Goal: Task Accomplishment & Management: Manage account settings

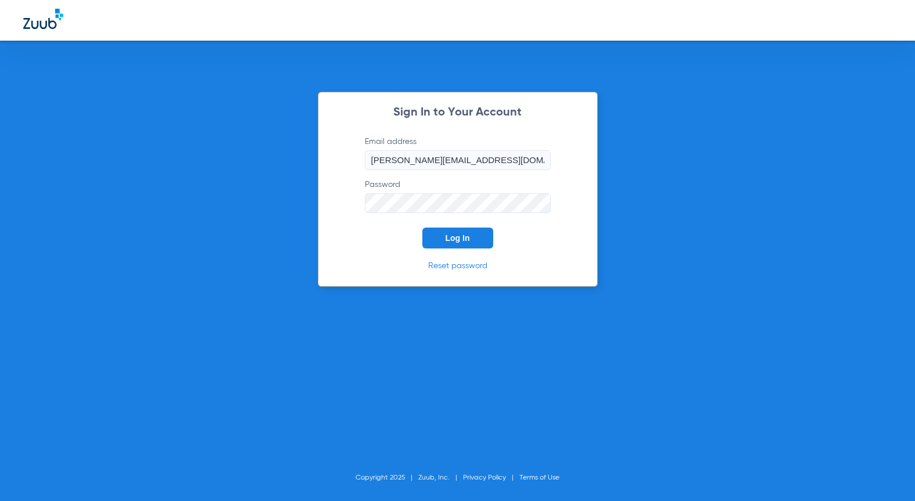
click at [464, 241] on span "Log In" at bounding box center [458, 238] width 24 height 9
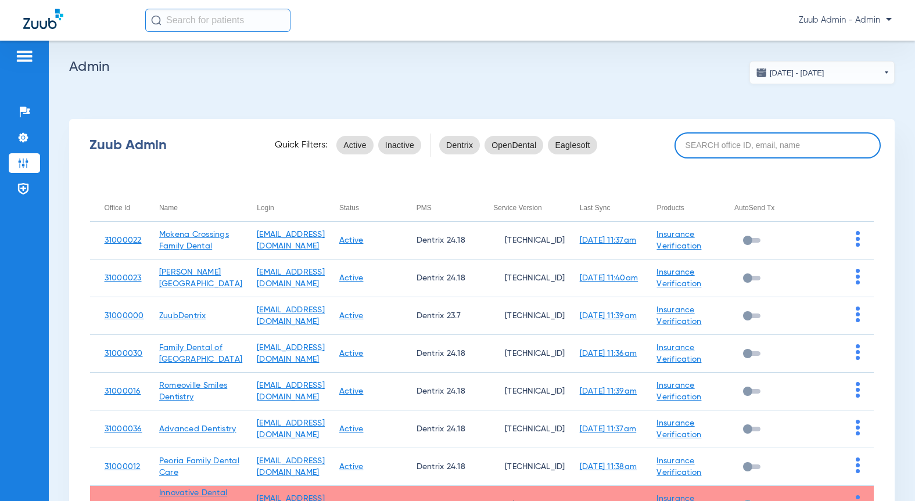
click at [760, 149] on input at bounding box center [777, 145] width 206 height 26
paste input "31000031"
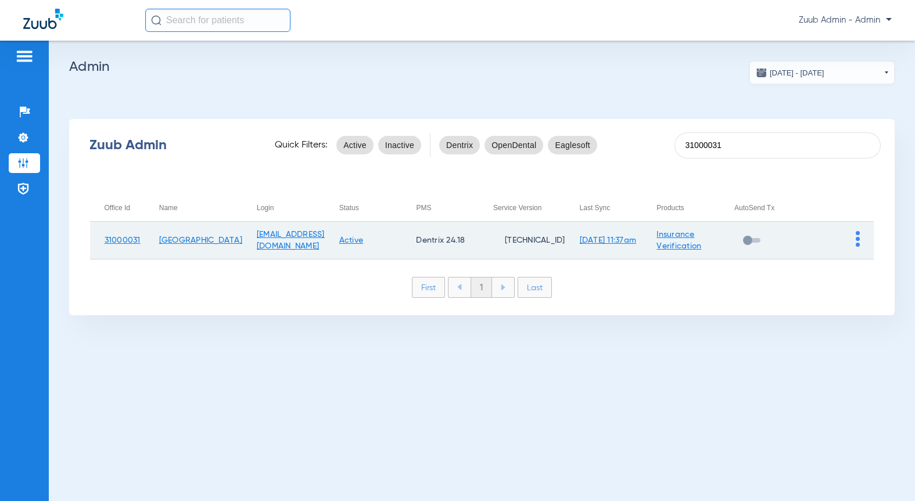
type input "31000031"
click at [856, 242] on img at bounding box center [858, 239] width 4 height 16
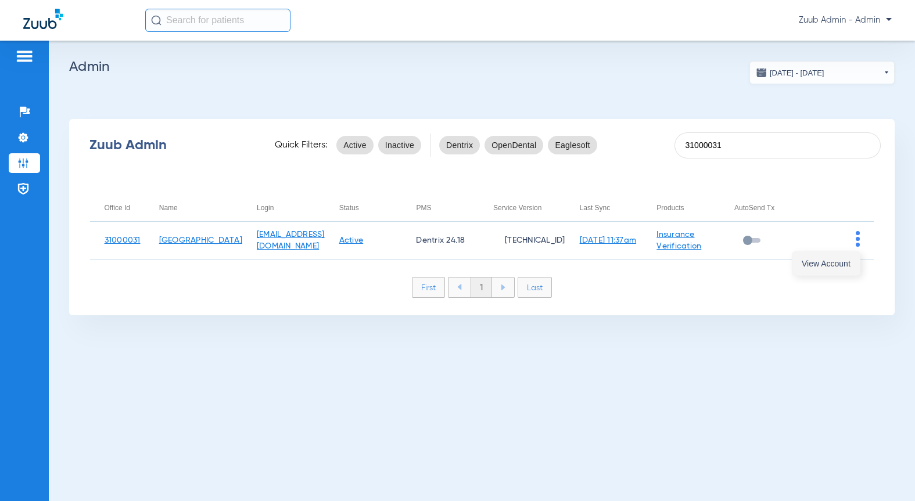
click at [831, 263] on span "View Account" at bounding box center [826, 264] width 49 height 8
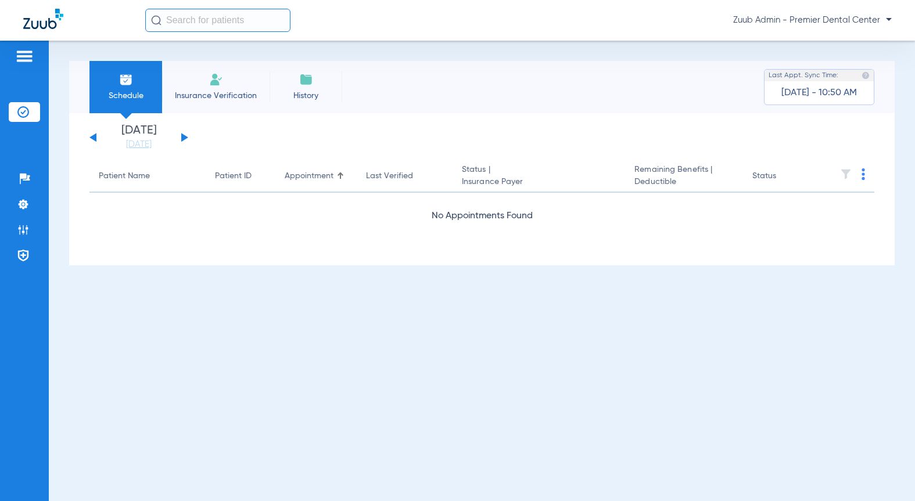
click at [232, 29] on input "text" at bounding box center [217, 20] width 145 height 23
paste input "4838"
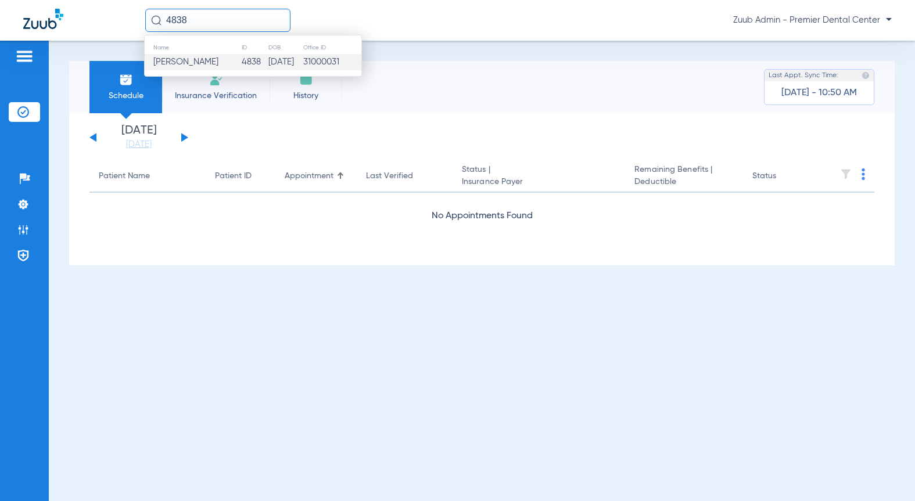
type input "4838"
click at [215, 55] on td "[PERSON_NAME]" at bounding box center [193, 62] width 96 height 16
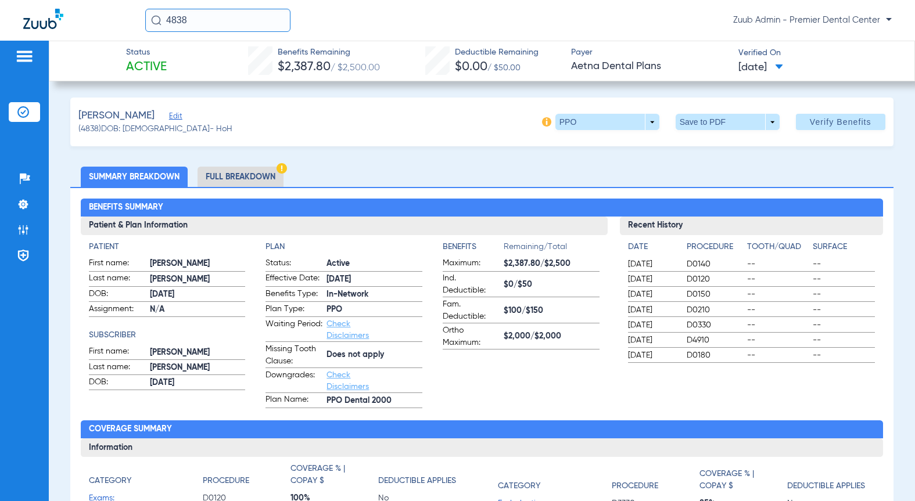
click at [169, 117] on span "Edit" at bounding box center [174, 117] width 10 height 11
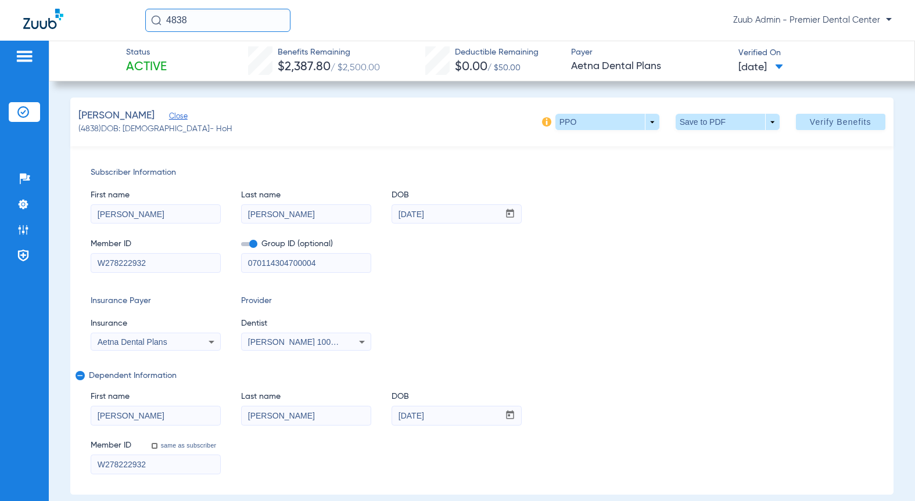
click at [123, 462] on input "W278222932" at bounding box center [155, 464] width 129 height 19
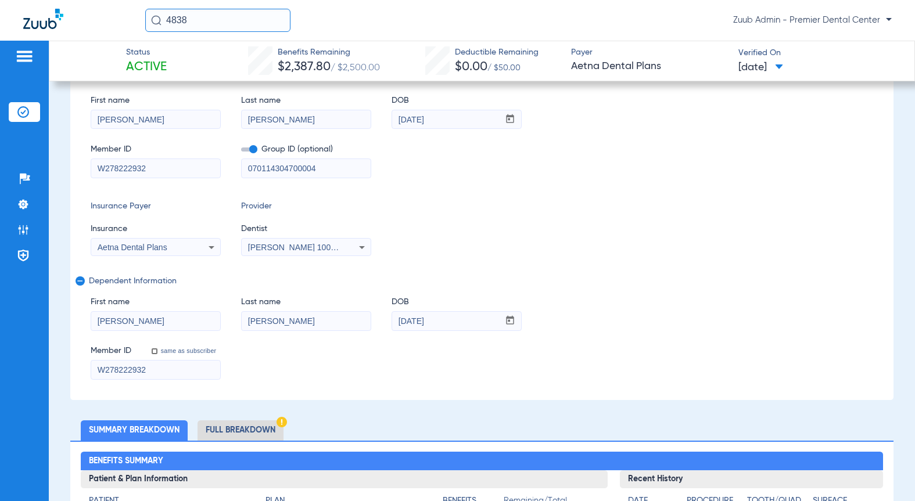
scroll to position [135, 0]
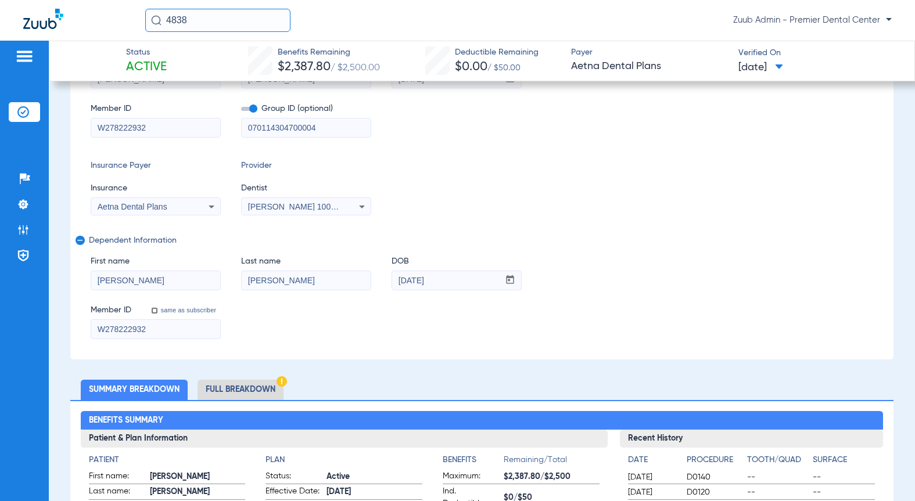
drag, startPoint x: 411, startPoint y: 272, endPoint x: 341, endPoint y: 258, distance: 71.1
click at [343, 261] on div "First name [PERSON_NAME] name [PERSON_NAME] mm / dd / yyyy [DATE]" at bounding box center [482, 267] width 782 height 45
click at [27, 234] on img at bounding box center [23, 230] width 12 height 12
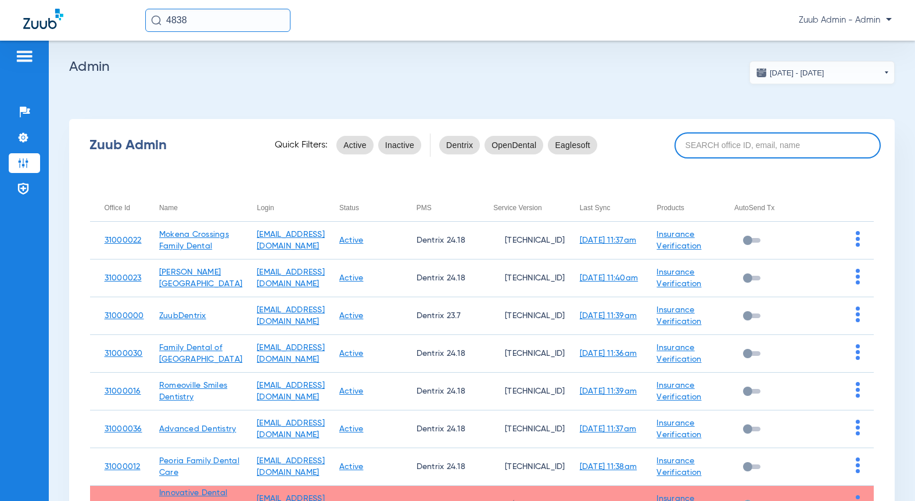
click at [732, 145] on input at bounding box center [777, 145] width 206 height 26
